Goal: Transaction & Acquisition: Purchase product/service

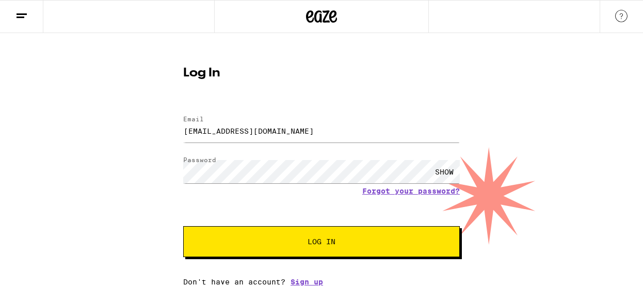
click at [251, 250] on button "Log In" at bounding box center [321, 241] width 277 height 31
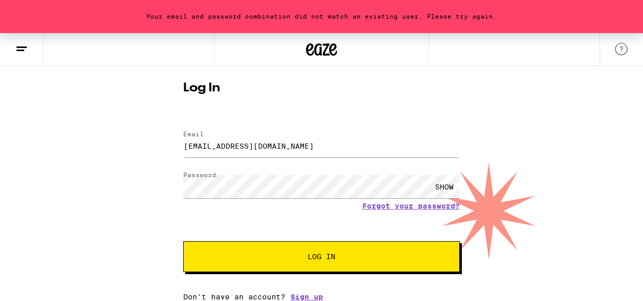
click at [443, 180] on div "SHOW" at bounding box center [444, 186] width 31 height 23
click at [343, 258] on span "Log In" at bounding box center [321, 256] width 193 height 7
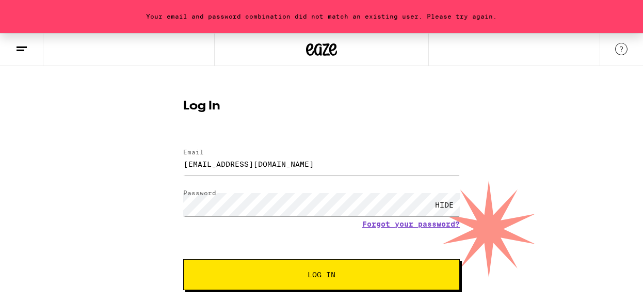
click at [311, 269] on button "Log In" at bounding box center [321, 274] width 277 height 31
click at [254, 274] on span "Log In" at bounding box center [321, 274] width 193 height 7
click at [232, 269] on button "Log In" at bounding box center [321, 274] width 277 height 31
click at [229, 270] on button "Log In" at bounding box center [321, 274] width 277 height 31
click at [373, 225] on link "Forgot your password?" at bounding box center [411, 224] width 98 height 8
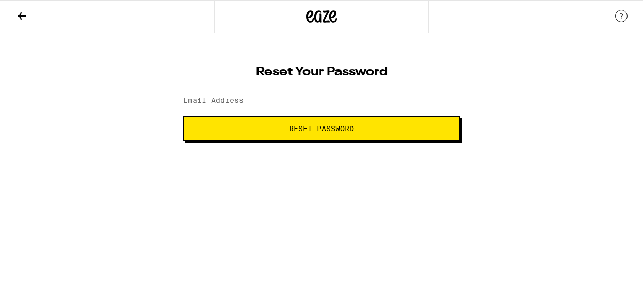
click at [206, 97] on label "Email Address" at bounding box center [213, 100] width 60 height 8
type input "[EMAIL_ADDRESS][DOMAIN_NAME]"
click at [211, 136] on button "Reset Password" at bounding box center [321, 128] width 277 height 25
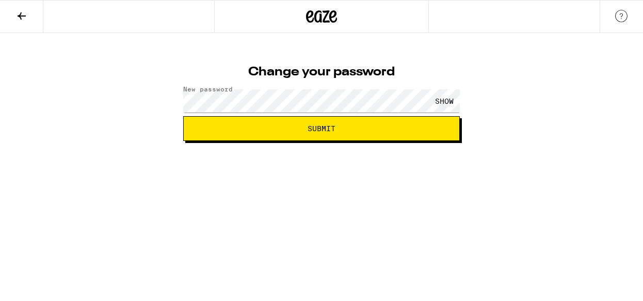
click at [445, 100] on div "SHOW" at bounding box center [444, 100] width 31 height 23
click at [410, 121] on button "Submit" at bounding box center [321, 128] width 277 height 25
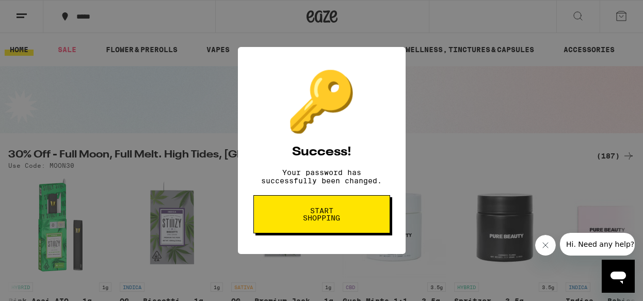
click at [543, 246] on icon "Close message from company" at bounding box center [545, 245] width 8 height 8
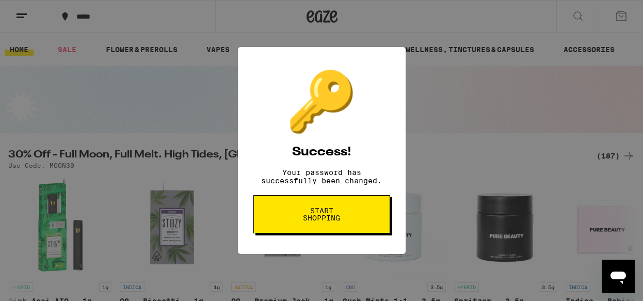
click at [355, 216] on button "Start shopping" at bounding box center [321, 214] width 137 height 38
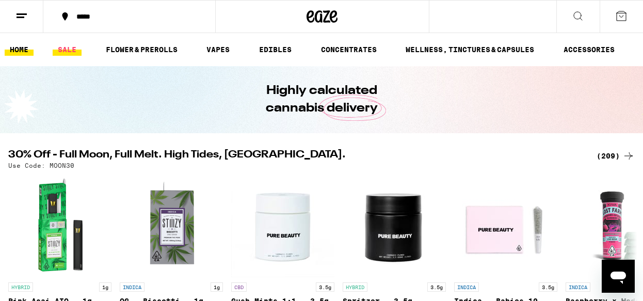
click at [60, 50] on link "SALE" at bounding box center [67, 49] width 29 height 12
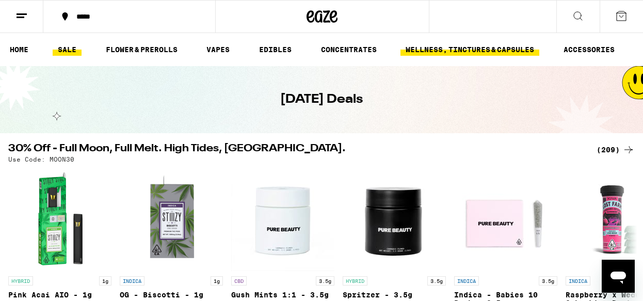
click at [501, 47] on link "WELLNESS, TINCTURES & CAPSULES" at bounding box center [469, 49] width 139 height 12
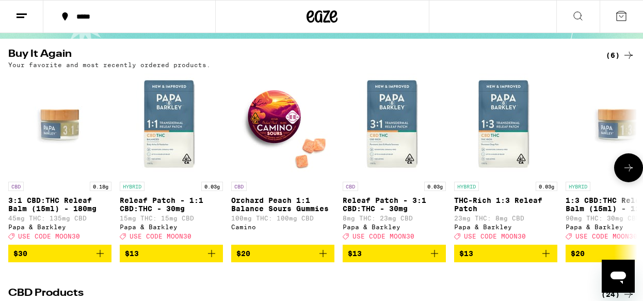
scroll to position [98, 0]
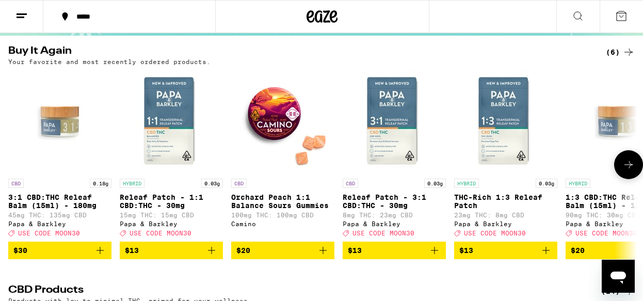
click at [314, 204] on p "Orchard Peach 1:1 Balance Sours Gummies" at bounding box center [282, 201] width 103 height 17
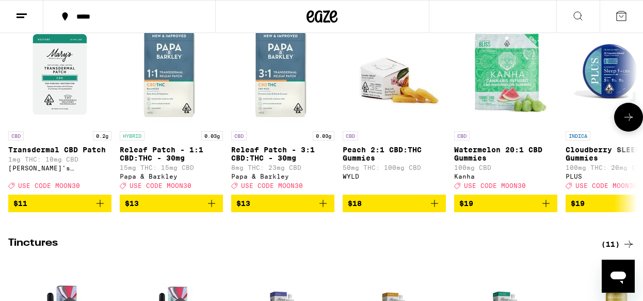
scroll to position [440, 0]
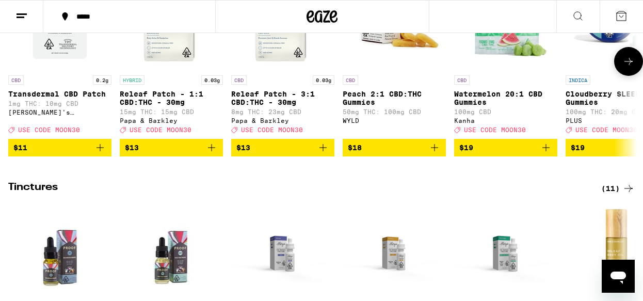
click at [438, 154] on icon "Add to bag" at bounding box center [434, 147] width 12 height 12
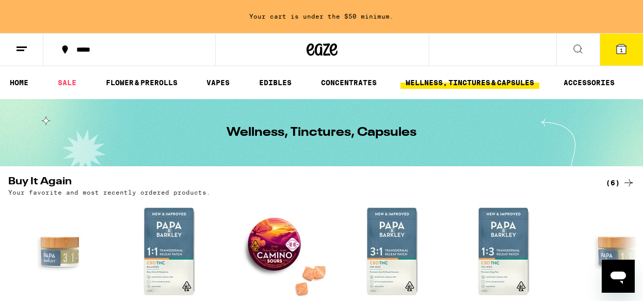
scroll to position [0, 0]
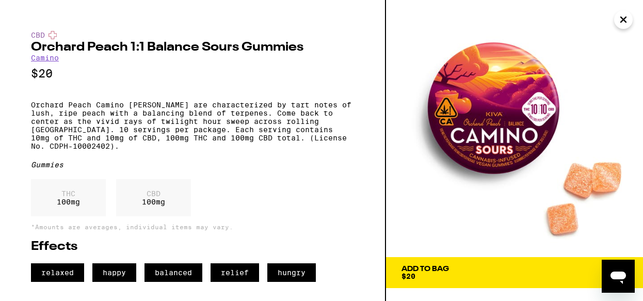
scroll to position [98, 0]
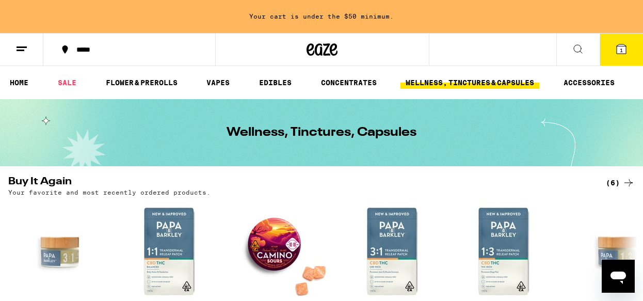
click at [579, 47] on icon at bounding box center [578, 49] width 12 height 12
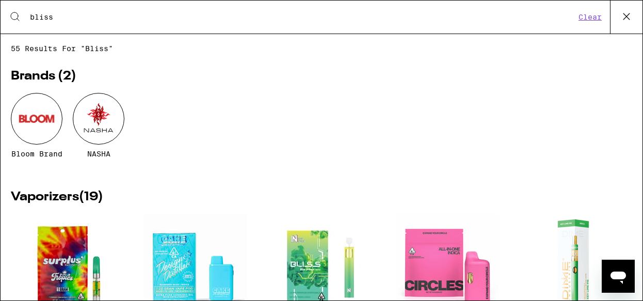
type input "bliss"
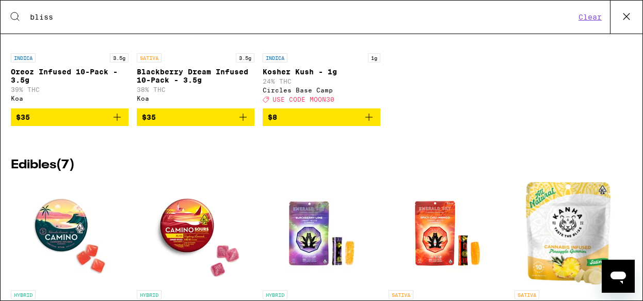
scroll to position [1489, 0]
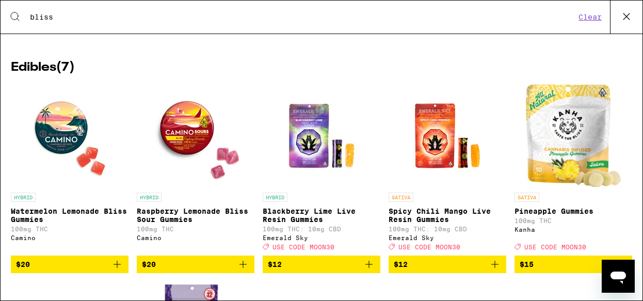
click at [197, 159] on img "Open page for Raspberry Lemonade Bliss Sour Gummies from Camino" at bounding box center [195, 135] width 103 height 103
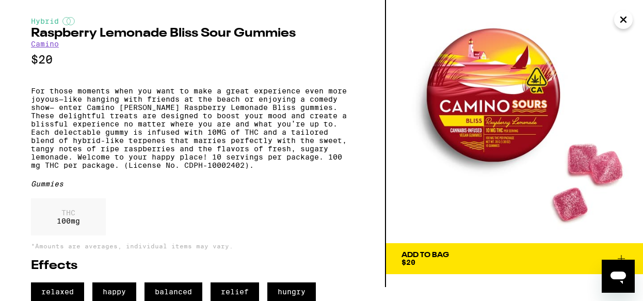
scroll to position [34, 0]
click at [409, 251] on div "Add To Bag" at bounding box center [424, 254] width 47 height 7
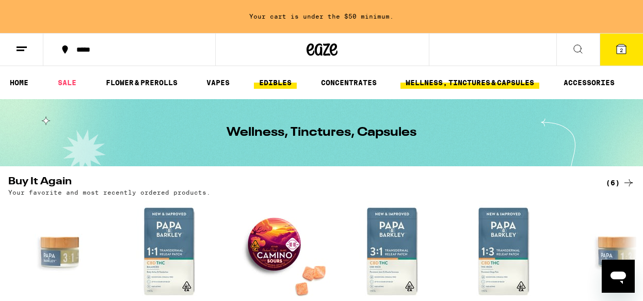
click at [271, 83] on link "EDIBLES" at bounding box center [275, 82] width 43 height 12
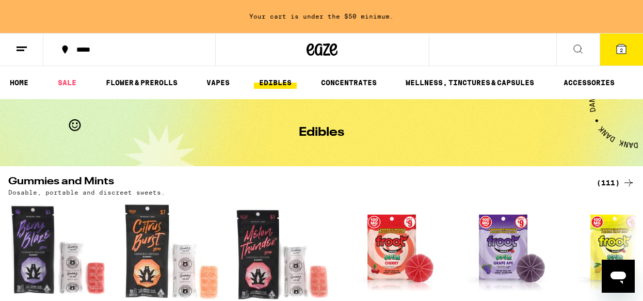
click at [622, 50] on span "2" at bounding box center [621, 50] width 3 height 6
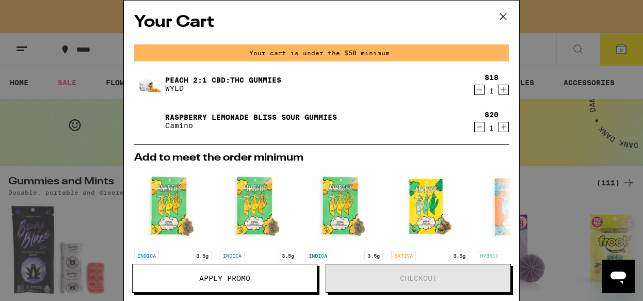
click at [502, 14] on icon at bounding box center [502, 16] width 15 height 15
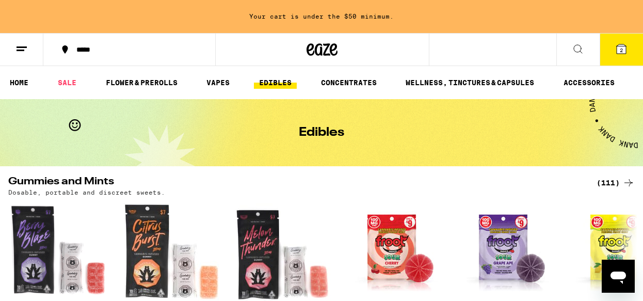
click at [620, 51] on span "2" at bounding box center [621, 50] width 3 height 6
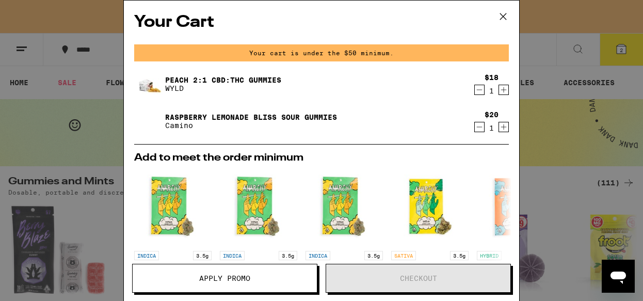
click at [503, 127] on icon "Increment" at bounding box center [503, 127] width 9 height 12
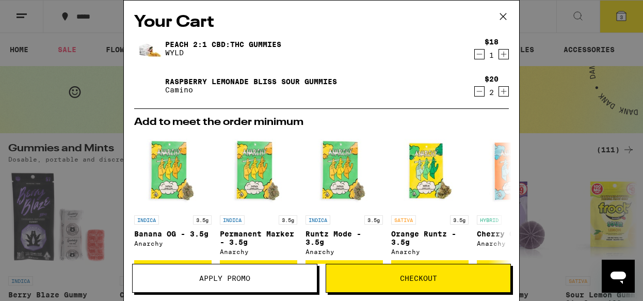
click at [481, 91] on icon "Decrement" at bounding box center [480, 91] width 6 height 0
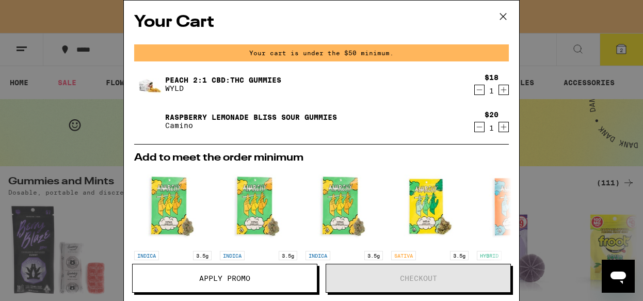
click at [501, 15] on icon at bounding box center [502, 16] width 15 height 15
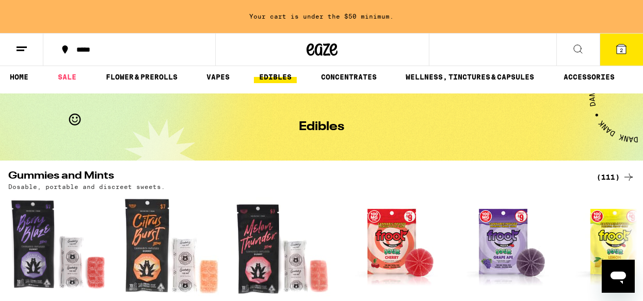
scroll to position [7, 0]
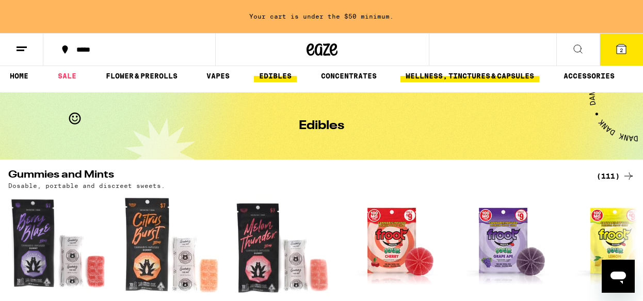
click at [465, 76] on link "WELLNESS, TINCTURES & CAPSULES" at bounding box center [469, 76] width 139 height 12
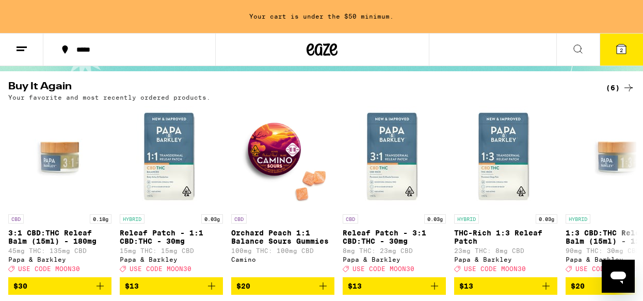
scroll to position [128, 0]
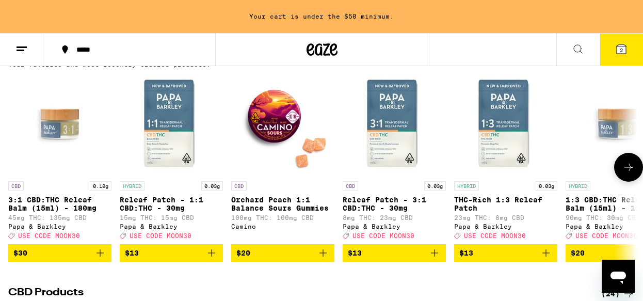
click at [147, 203] on p "Releaf Patch - 1:1 CBD:THC - 30mg" at bounding box center [171, 204] width 103 height 17
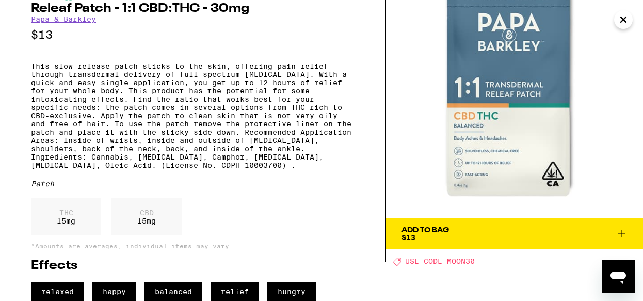
scroll to position [62, 0]
click at [454, 258] on span "USE CODE MOON30" at bounding box center [440, 262] width 70 height 8
click at [621, 230] on icon at bounding box center [621, 233] width 7 height 7
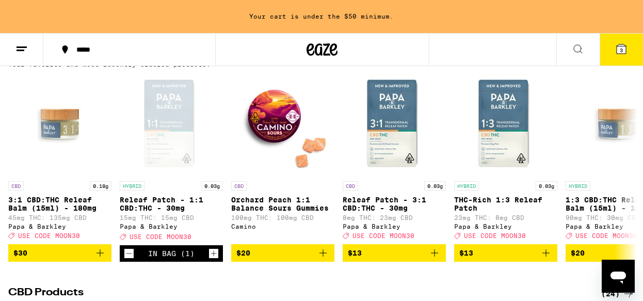
click at [621, 49] on span "3" at bounding box center [621, 50] width 3 height 6
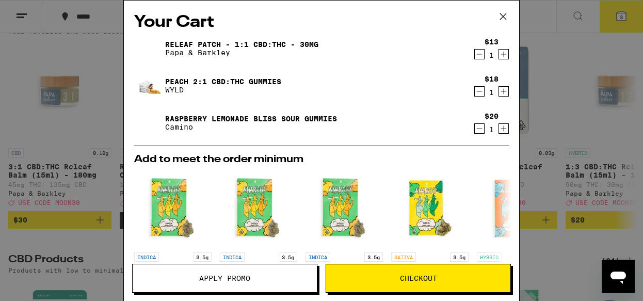
click at [414, 278] on span "Checkout" at bounding box center [418, 278] width 37 height 7
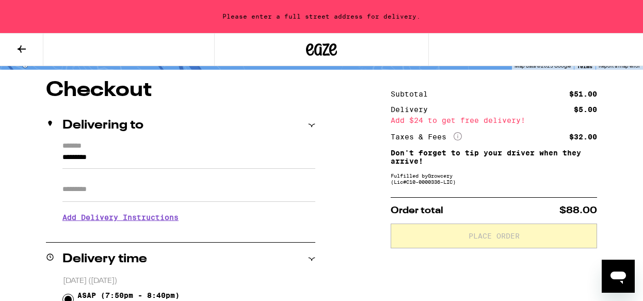
scroll to position [81, 0]
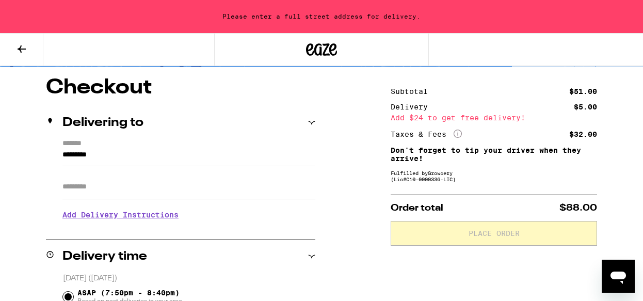
click at [104, 156] on input "*********" at bounding box center [188, 158] width 253 height 18
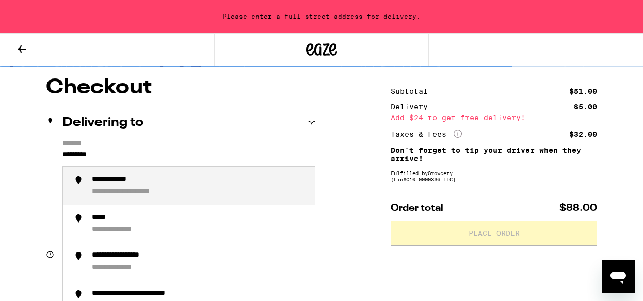
click at [104, 156] on input "*********" at bounding box center [188, 158] width 253 height 18
type input "*"
type input "****"
type input "**********"
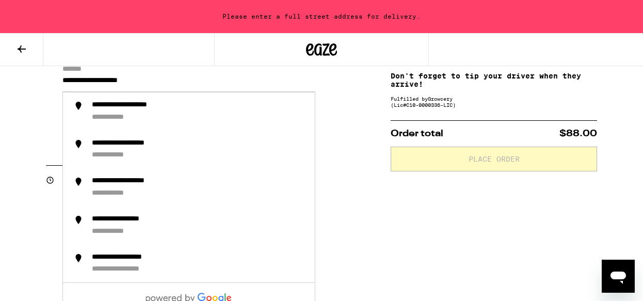
scroll to position [157, 0]
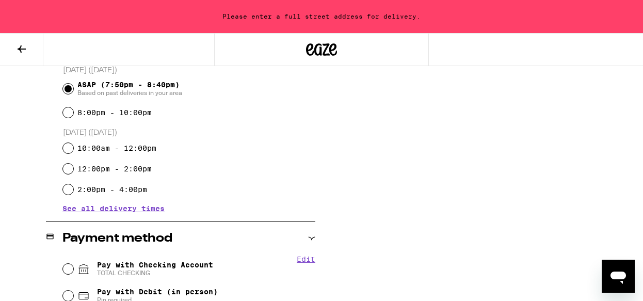
scroll to position [399, 0]
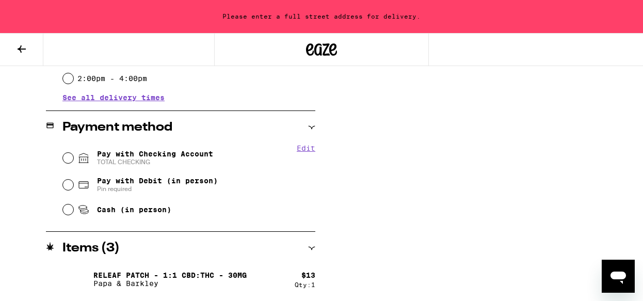
click at [64, 210] on input "Cash (in person)" at bounding box center [68, 209] width 10 height 10
radio input "true"
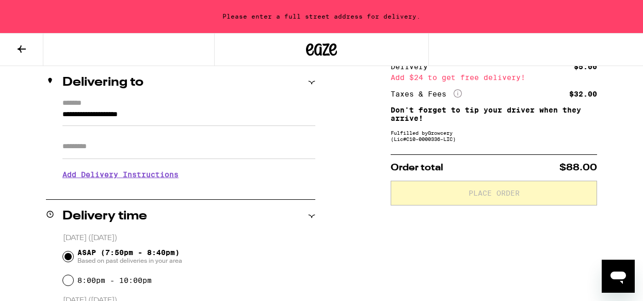
scroll to position [94, 0]
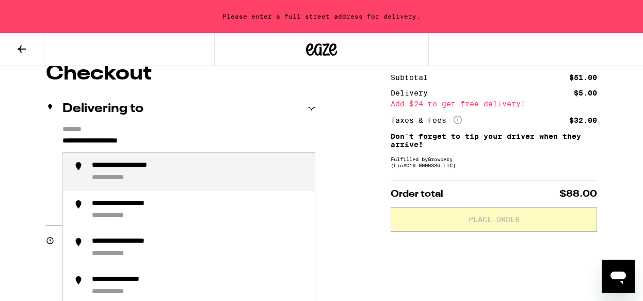
click at [198, 146] on input "**********" at bounding box center [188, 144] width 253 height 18
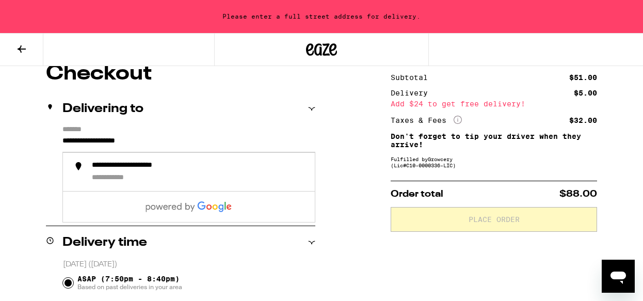
click at [99, 141] on input "**********" at bounding box center [188, 144] width 253 height 18
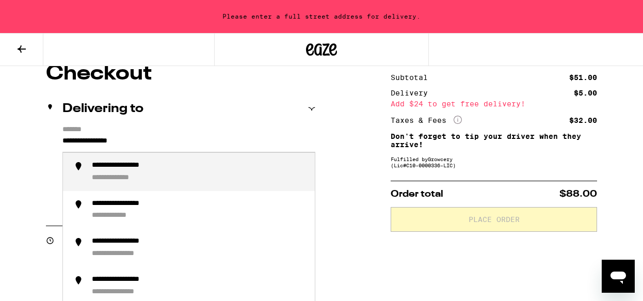
click at [145, 174] on div "**********" at bounding box center [199, 172] width 215 height 22
type input "**********"
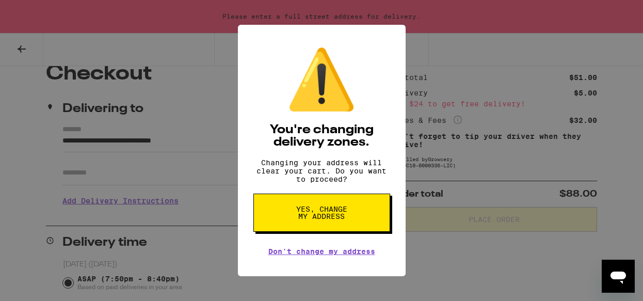
click at [272, 227] on button "Yes, change my address" at bounding box center [321, 213] width 137 height 38
radio input "false"
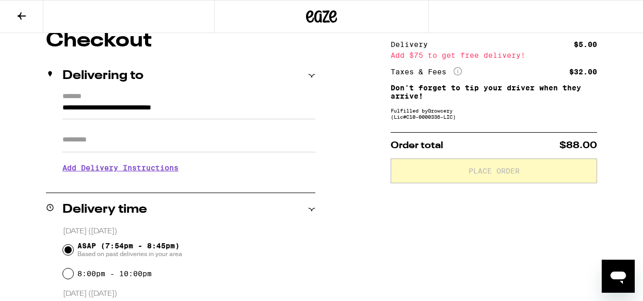
type input "**********"
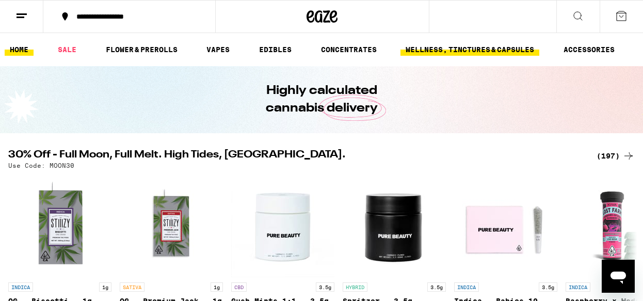
click at [479, 49] on link "WELLNESS, TINCTURES & CAPSULES" at bounding box center [469, 49] width 139 height 12
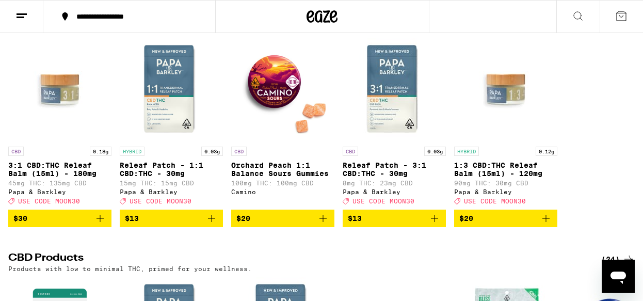
scroll to position [130, 0]
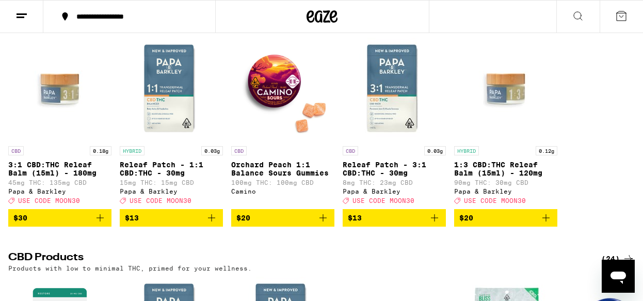
click at [206, 224] on icon "Add to bag" at bounding box center [211, 218] width 12 height 12
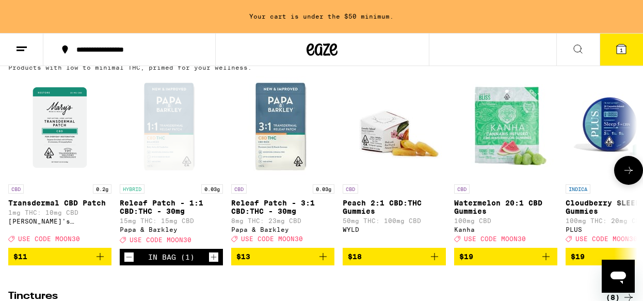
scroll to position [387, 0]
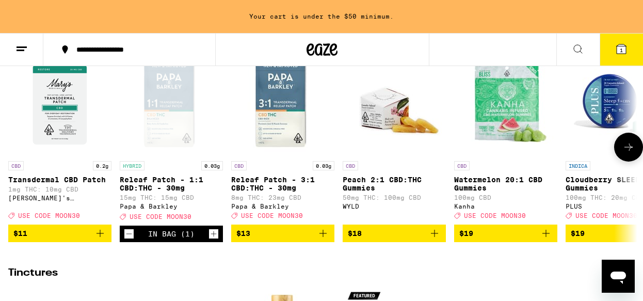
click at [438, 239] on icon "Add to bag" at bounding box center [434, 233] width 12 height 12
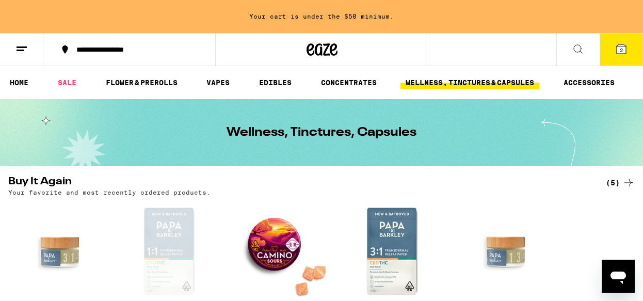
scroll to position [0, 0]
click at [575, 47] on icon at bounding box center [578, 49] width 12 height 12
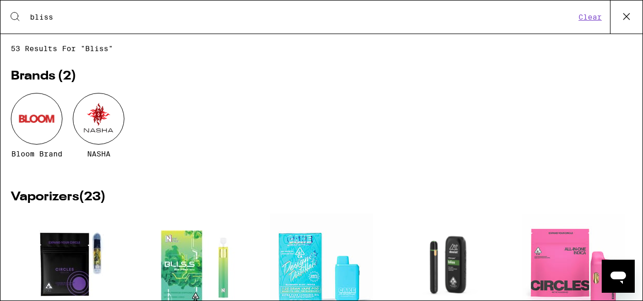
type input "bliss"
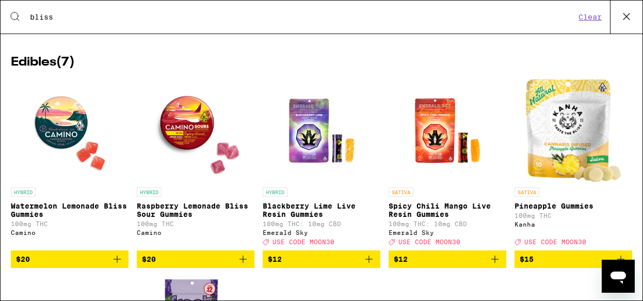
scroll to position [1069, 0]
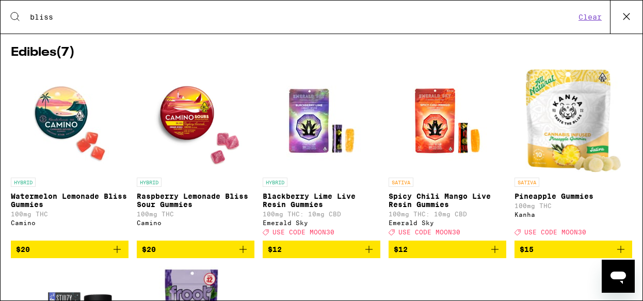
click at [242, 255] on icon "Add to bag" at bounding box center [243, 249] width 12 height 12
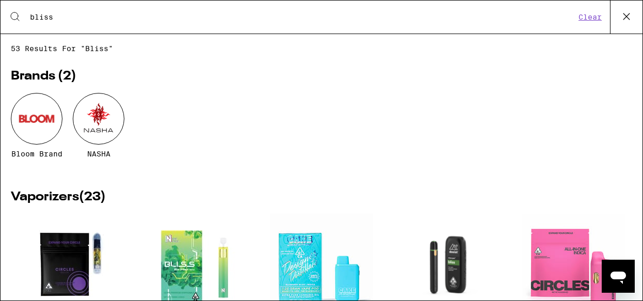
scroll to position [0, 0]
click at [630, 15] on icon at bounding box center [626, 16] width 15 height 15
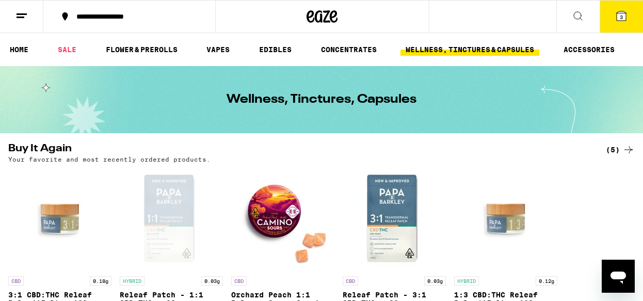
click at [620, 14] on span "3" at bounding box center [621, 17] width 3 height 6
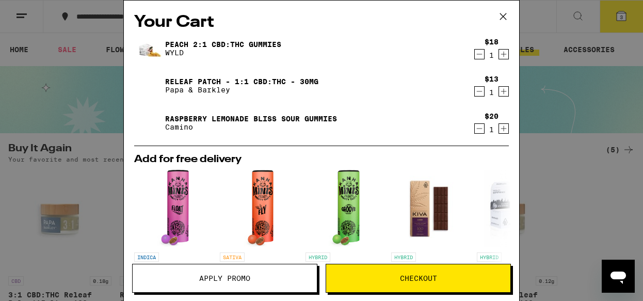
click at [424, 276] on span "Checkout" at bounding box center [418, 278] width 37 height 7
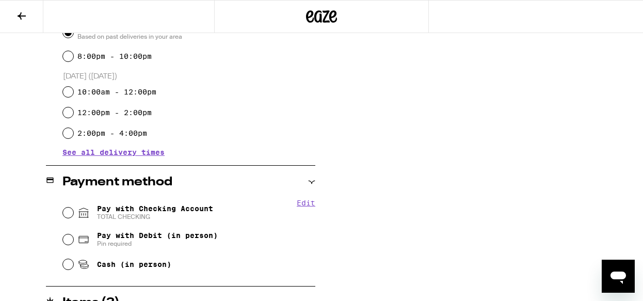
scroll to position [390, 0]
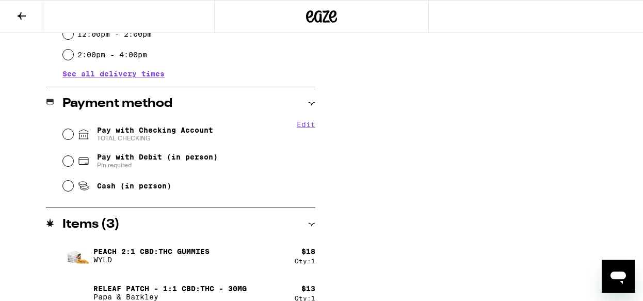
click at [65, 193] on div "Cash (in person)" at bounding box center [189, 185] width 252 height 23
click at [70, 185] on input "Cash (in person)" at bounding box center [68, 186] width 10 height 10
radio input "true"
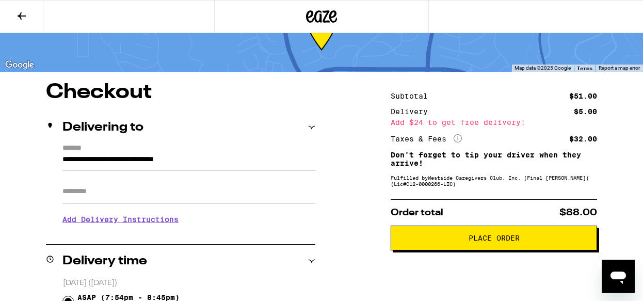
scroll to position [41, 0]
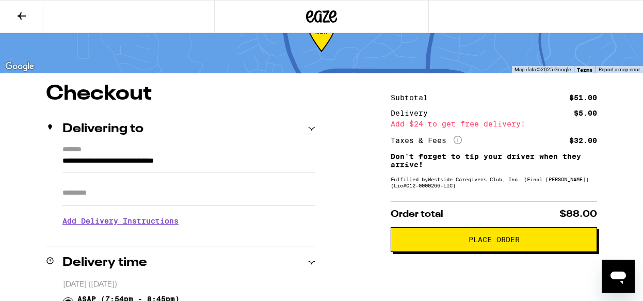
click at [412, 242] on span "Place Order" at bounding box center [493, 239] width 189 height 7
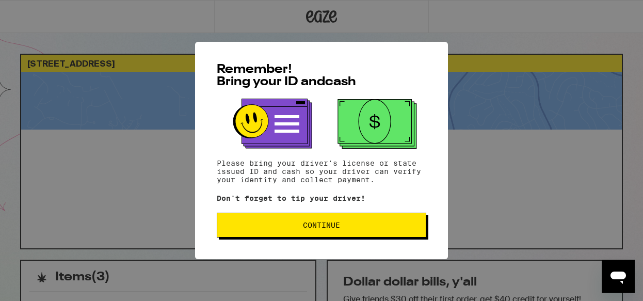
click at [379, 223] on span "Continue" at bounding box center [322, 224] width 192 height 7
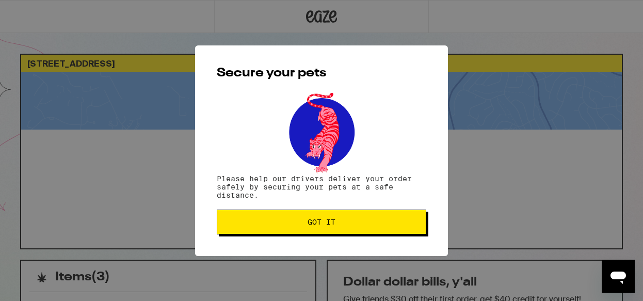
click at [310, 226] on span "Got it" at bounding box center [322, 221] width 28 height 7
